Goal: Task Accomplishment & Management: Use online tool/utility

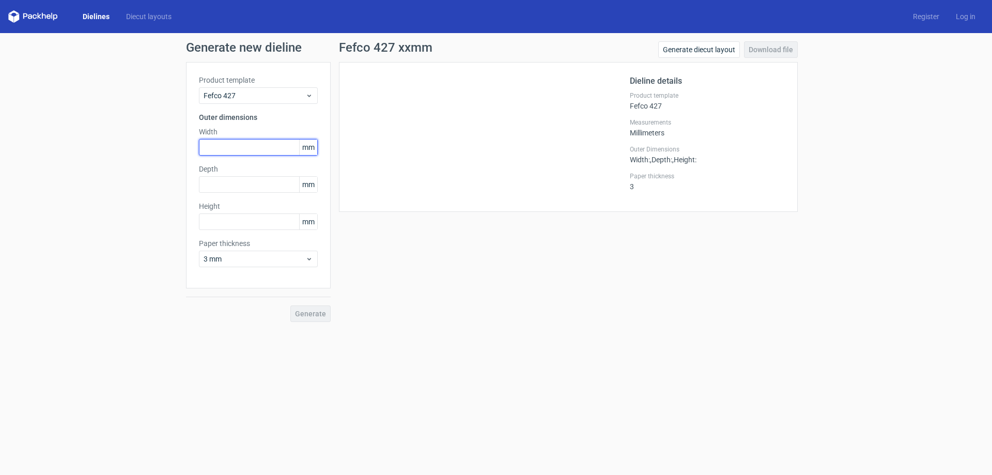
click at [236, 148] on input "text" at bounding box center [258, 147] width 119 height 17
click at [238, 146] on input "95" at bounding box center [258, 147] width 119 height 17
drag, startPoint x: 191, startPoint y: 147, endPoint x: 130, endPoint y: 150, distance: 60.5
click at [130, 150] on div "Generate new dieline Product template Fefco 427 Outer dimensions Width 95 mm De…" at bounding box center [496, 181] width 992 height 297
type input "210"
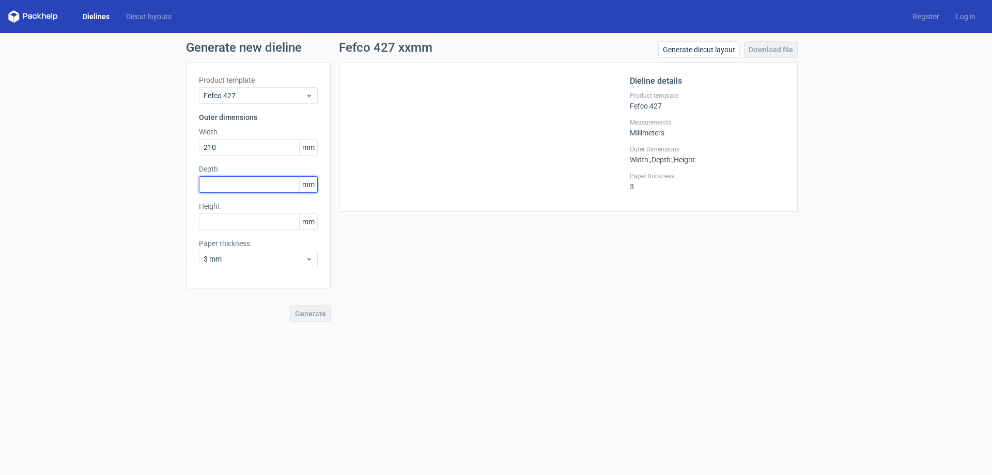
click at [226, 189] on input "text" at bounding box center [258, 184] width 119 height 17
type input "95"
click at [235, 223] on input "text" at bounding box center [258, 221] width 119 height 17
type input "69"
click at [286, 256] on span "3 mm" at bounding box center [255, 259] width 102 height 10
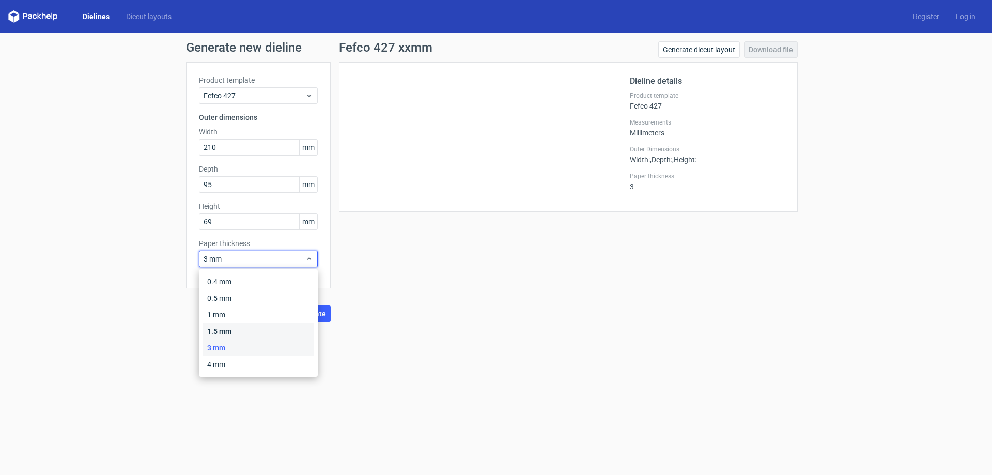
click at [243, 302] on div "1.5 mm" at bounding box center [258, 331] width 111 height 17
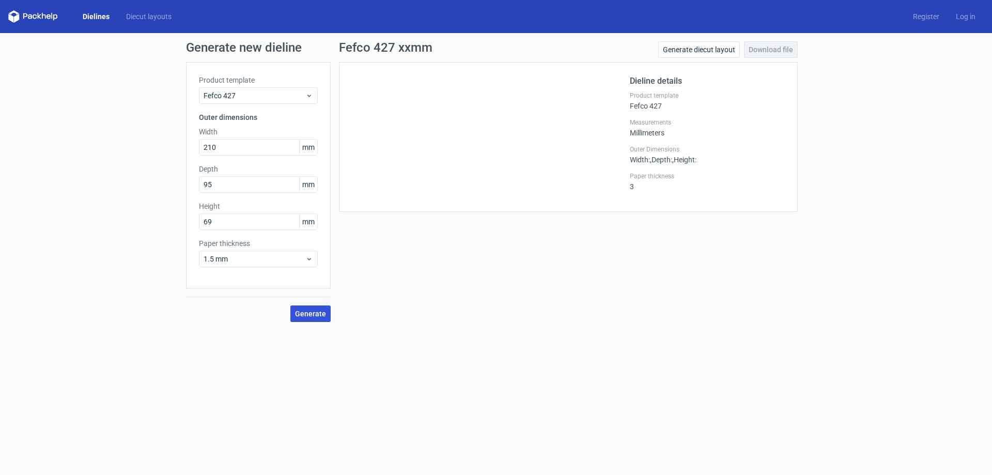
click at [309, 302] on span "Generate" at bounding box center [310, 313] width 31 height 7
click at [492, 49] on link "Generate diecut layout" at bounding box center [699, 49] width 82 height 17
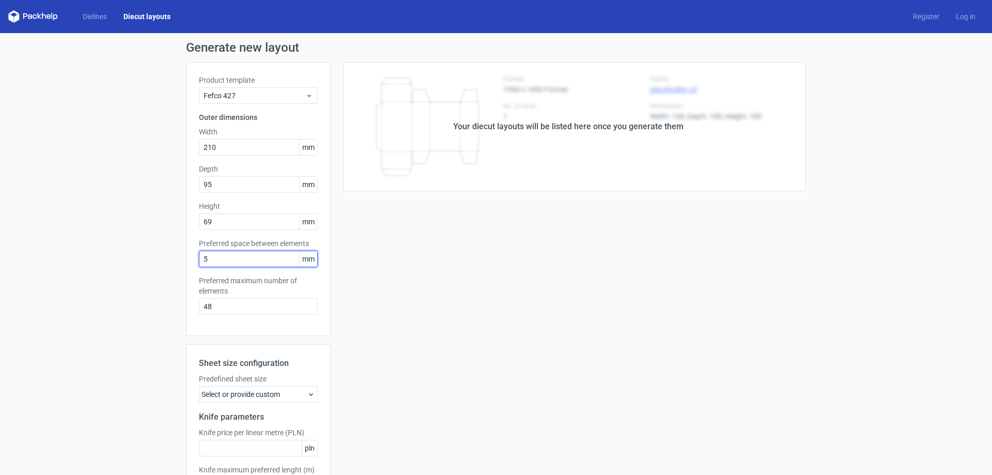
drag, startPoint x: 220, startPoint y: 256, endPoint x: 179, endPoint y: 269, distance: 42.8
click at [181, 268] on div "Generate new layout Product template Fefco 427 Outer dimensions Width 210 mm De…" at bounding box center [496, 295] width 992 height 524
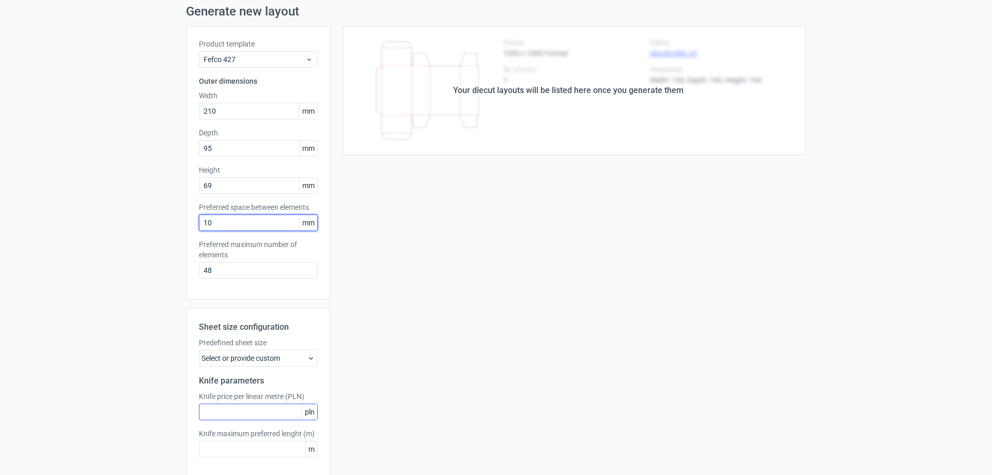
scroll to position [82, 0]
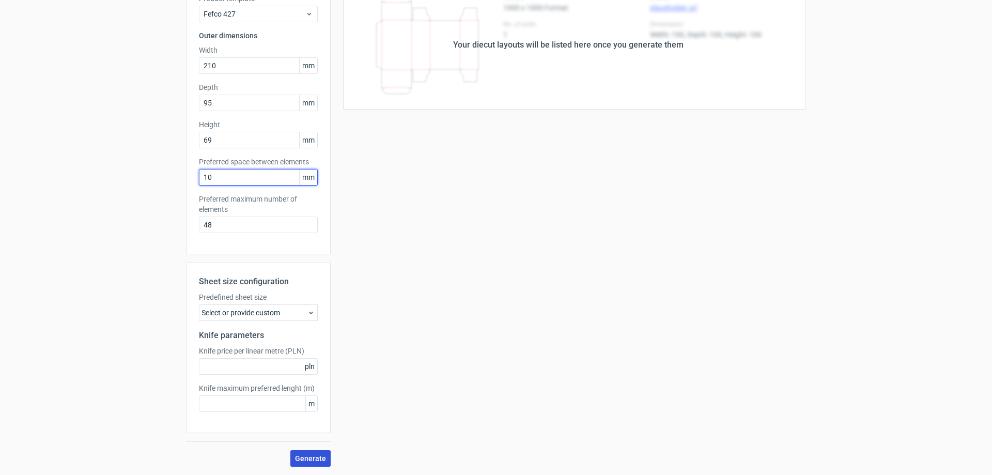
type input "10"
click at [313, 302] on span "Generate" at bounding box center [310, 458] width 31 height 7
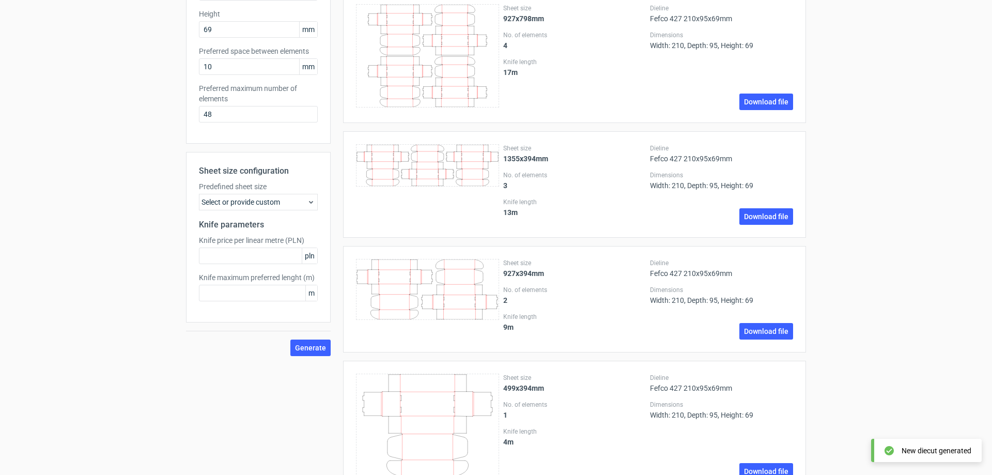
scroll to position [228, 0]
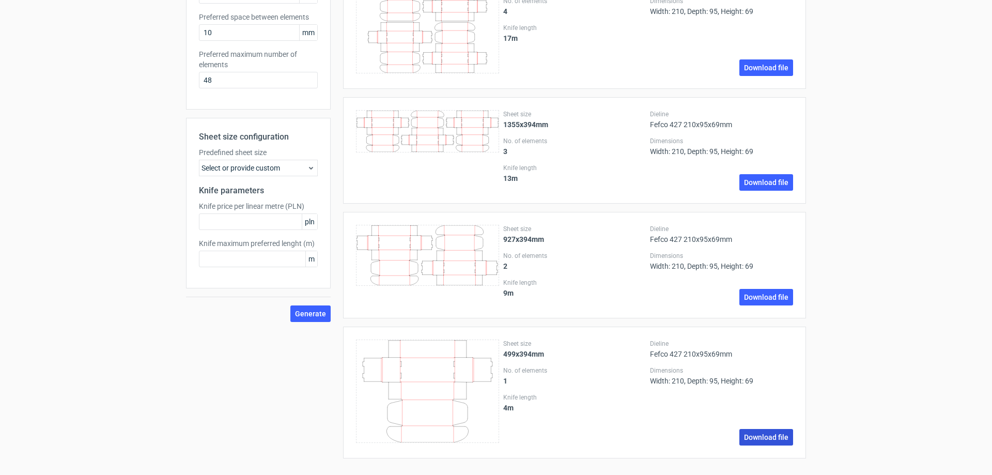
click at [492, 302] on link "Download file" at bounding box center [767, 437] width 54 height 17
